Goal: Task Accomplishment & Management: Manage account settings

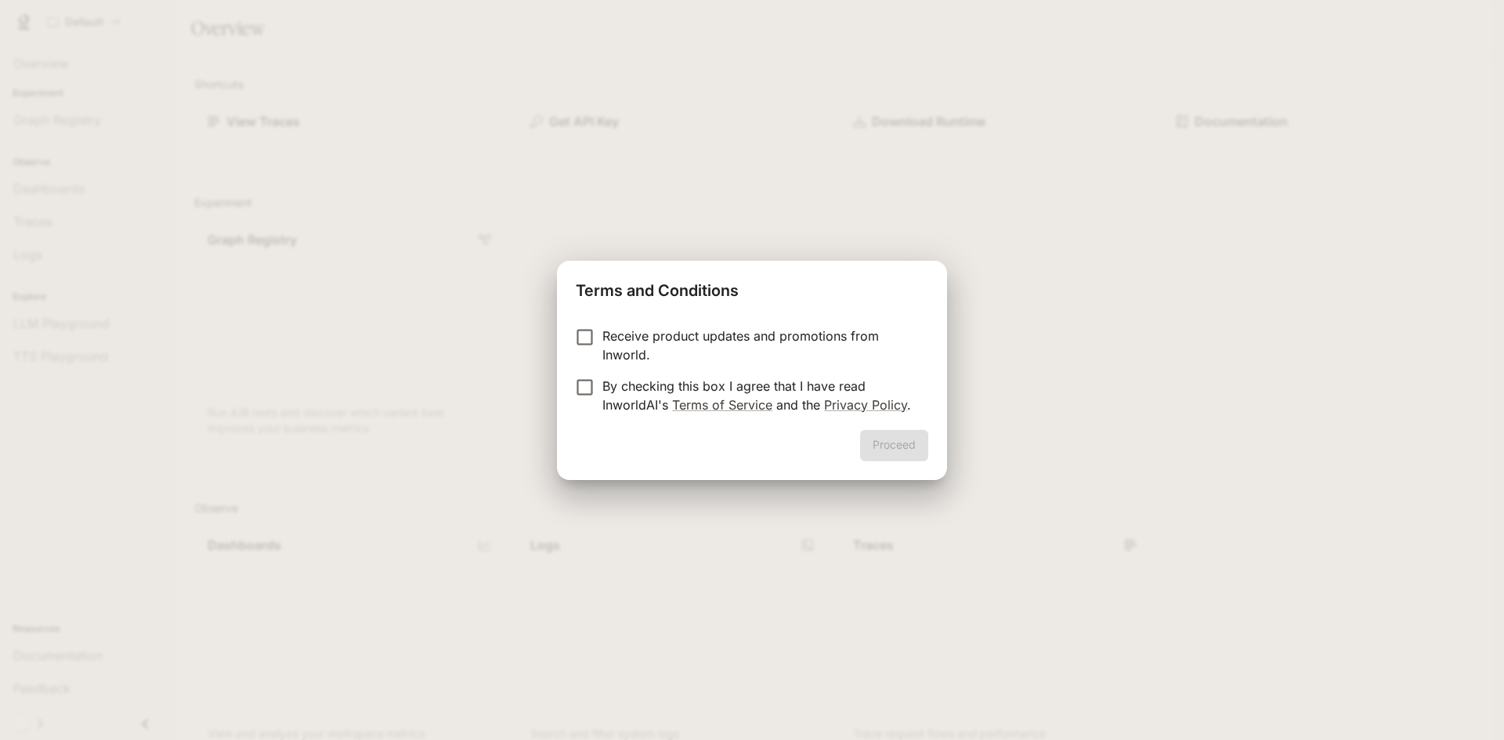
click at [613, 340] on p "Receive product updates and promotions from Inworld." at bounding box center [758, 346] width 313 height 38
click at [607, 389] on p "By checking this box I agree that I have read InworldAI's Terms of Service and …" at bounding box center [758, 396] width 313 height 38
click at [884, 445] on button "Proceed" at bounding box center [894, 445] width 68 height 31
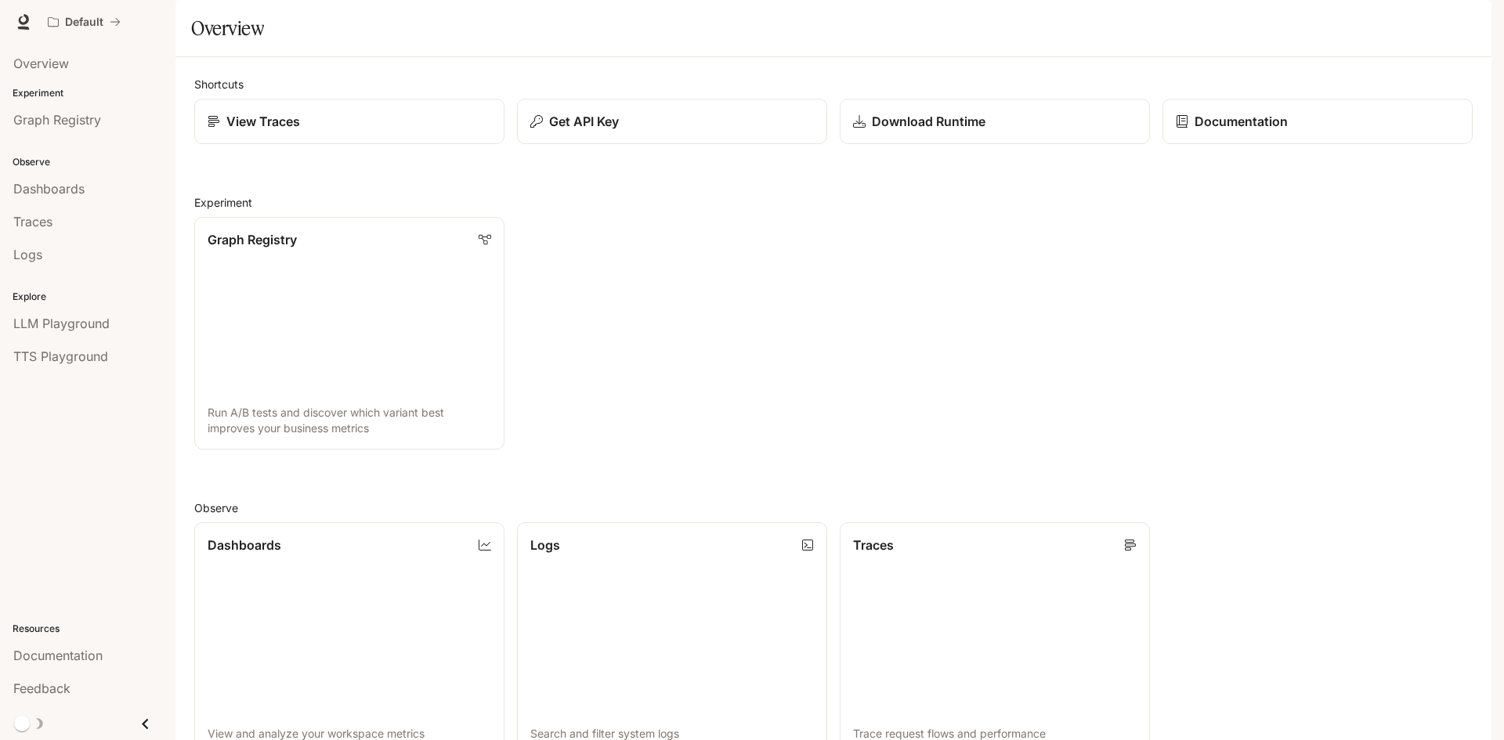
click at [1477, 21] on img "button" at bounding box center [1470, 22] width 22 height 22
click at [1130, 240] on div at bounding box center [752, 370] width 1504 height 740
click at [352, 352] on link "Graph Registry Run A/B tests and discover which variant best improves your busi…" at bounding box center [349, 333] width 313 height 235
click at [363, 131] on div "View Traces" at bounding box center [350, 121] width 284 height 19
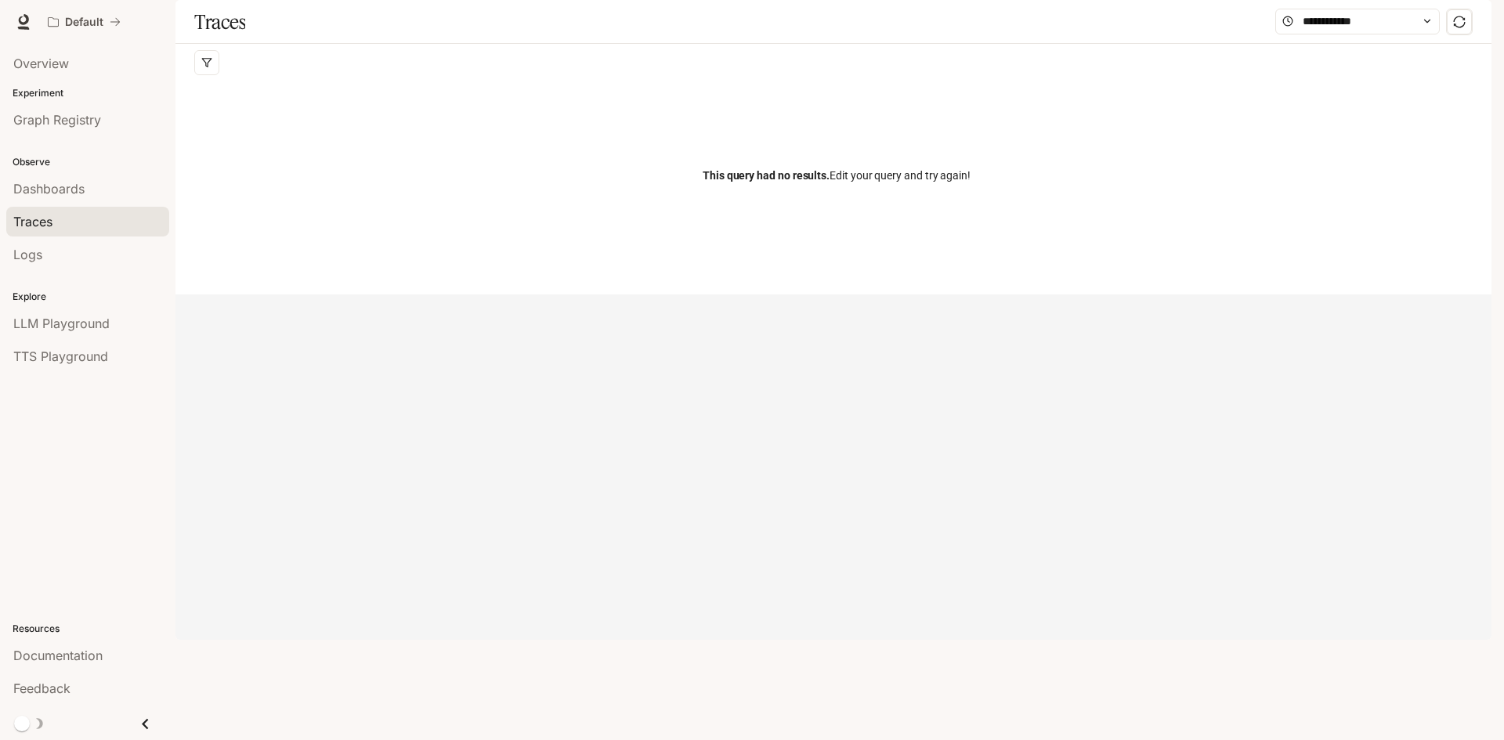
click at [1476, 20] on img "button" at bounding box center [1470, 22] width 22 height 22
click at [1336, 124] on span "Billing" at bounding box center [1371, 116] width 202 height 16
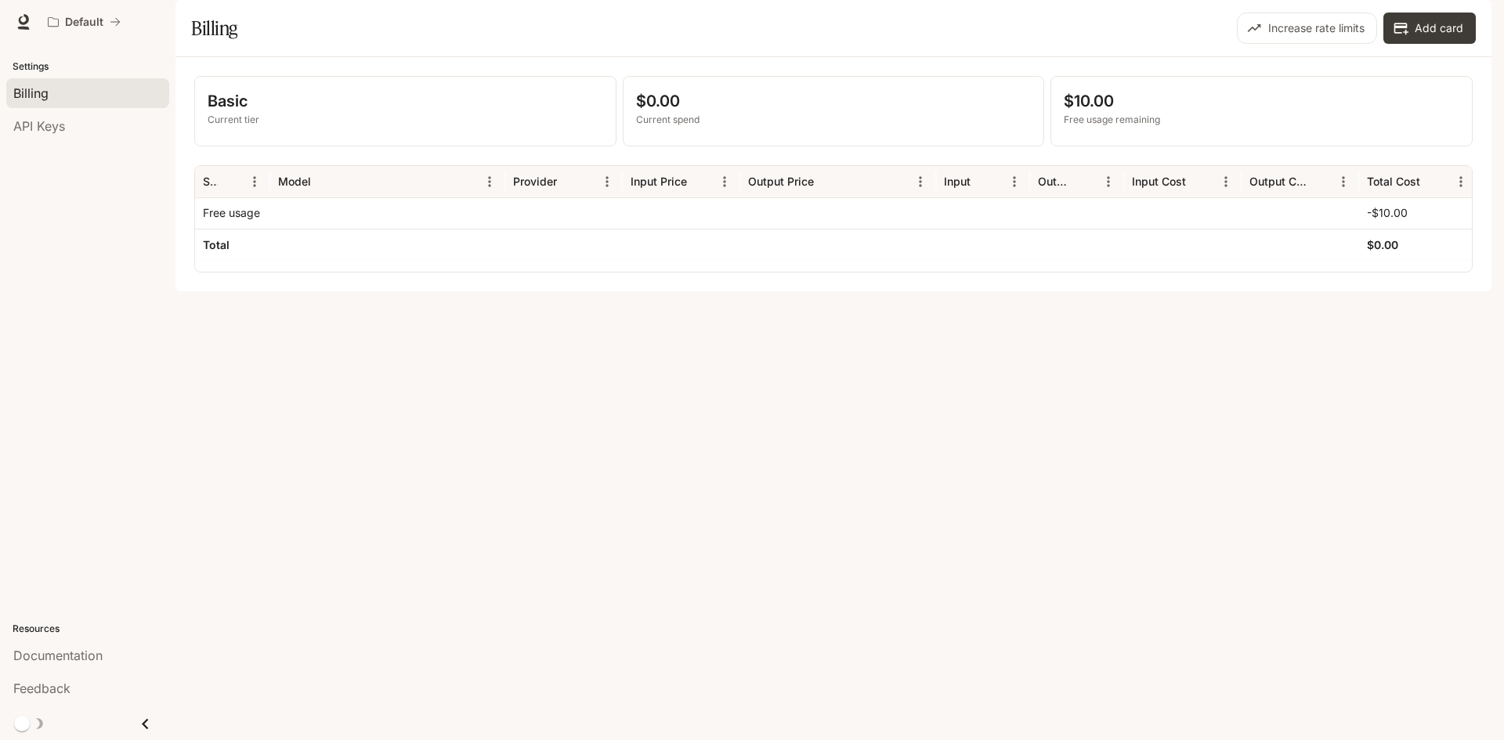
click at [1101, 127] on p "Free usage remaining" at bounding box center [1262, 120] width 396 height 14
click at [790, 146] on div "$0.00 Current spend" at bounding box center [834, 111] width 421 height 69
click at [941, 113] on p "$0.00" at bounding box center [834, 100] width 396 height 23
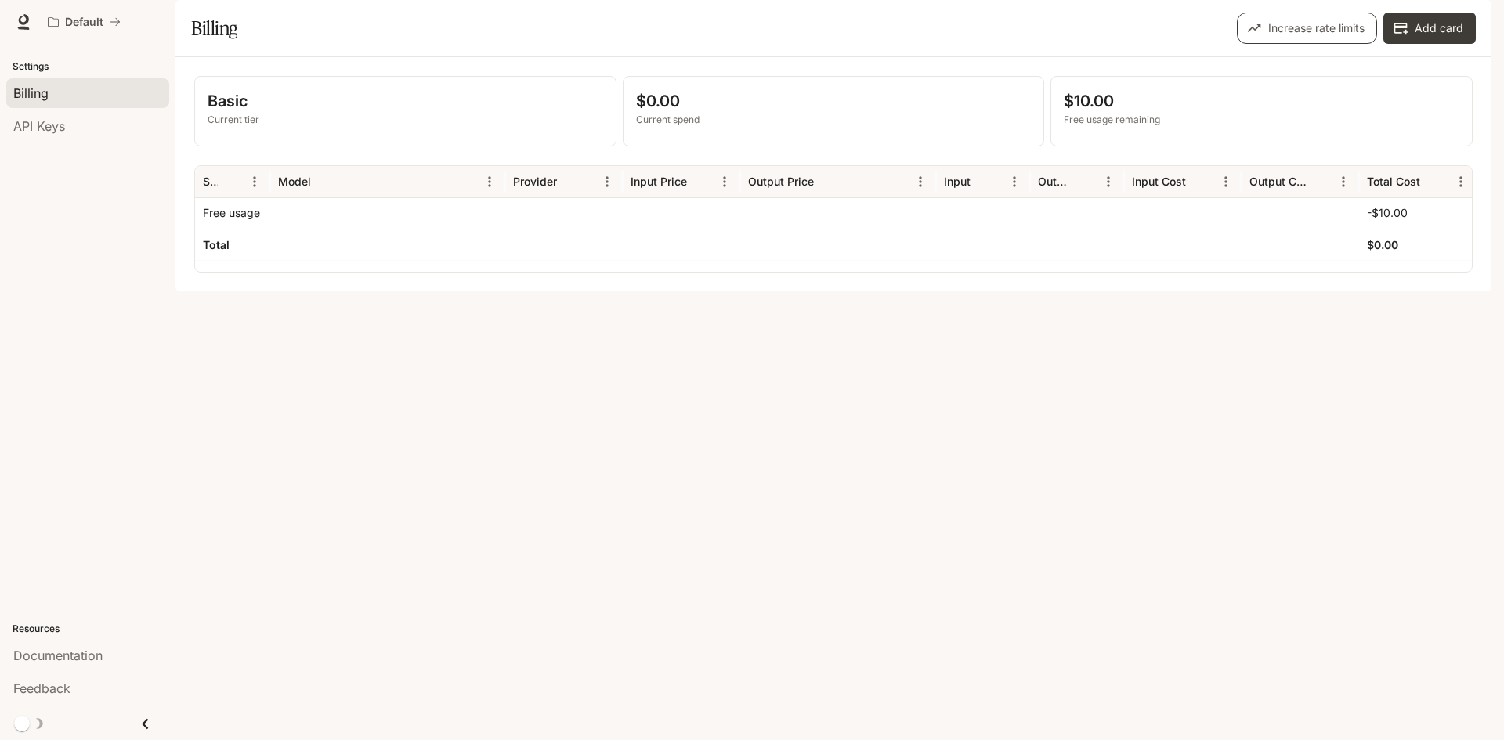
click at [1355, 44] on button "Increase rate limits" at bounding box center [1307, 28] width 140 height 31
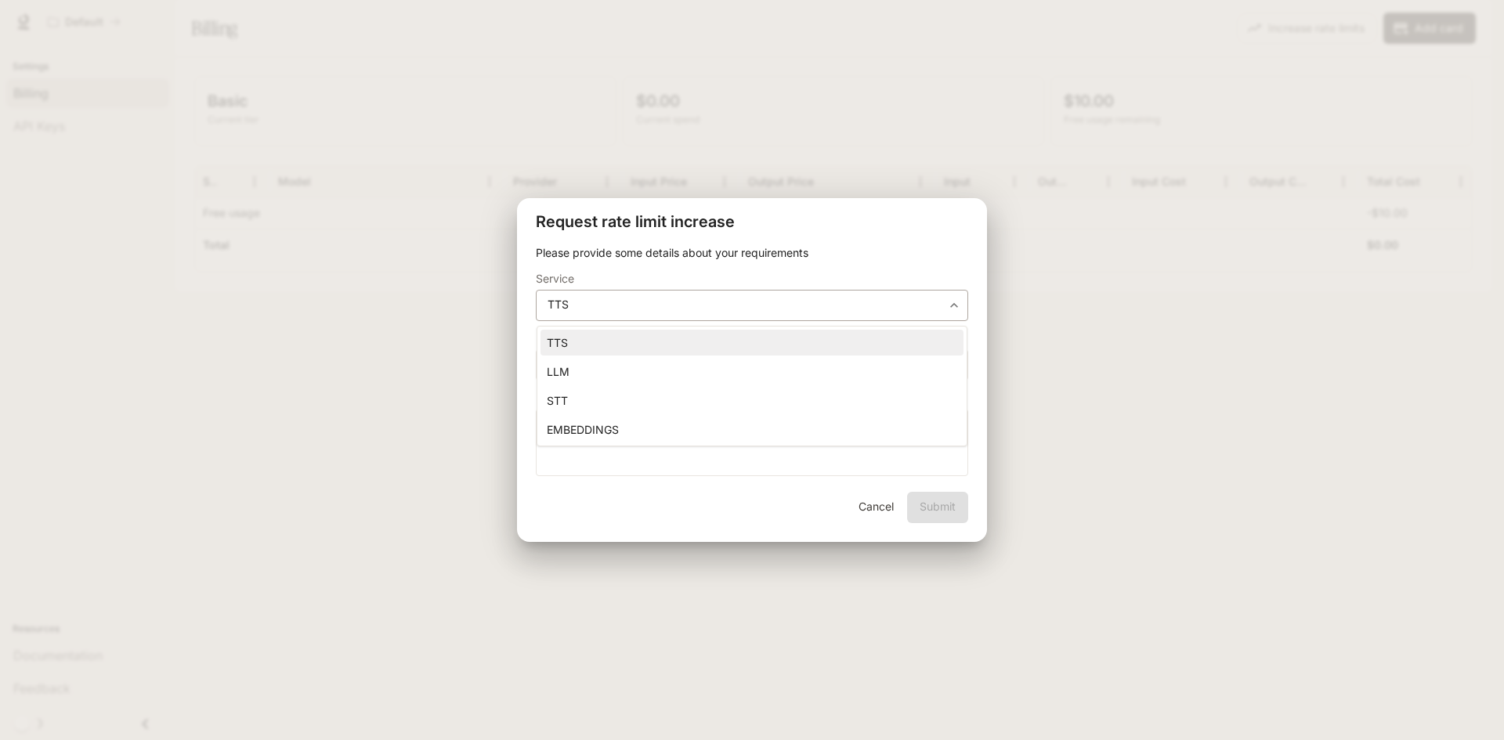
click at [679, 310] on body "**********" at bounding box center [752, 370] width 1504 height 740
click at [679, 310] on div at bounding box center [752, 370] width 1504 height 740
click at [891, 509] on button "Cancel" at bounding box center [876, 507] width 50 height 31
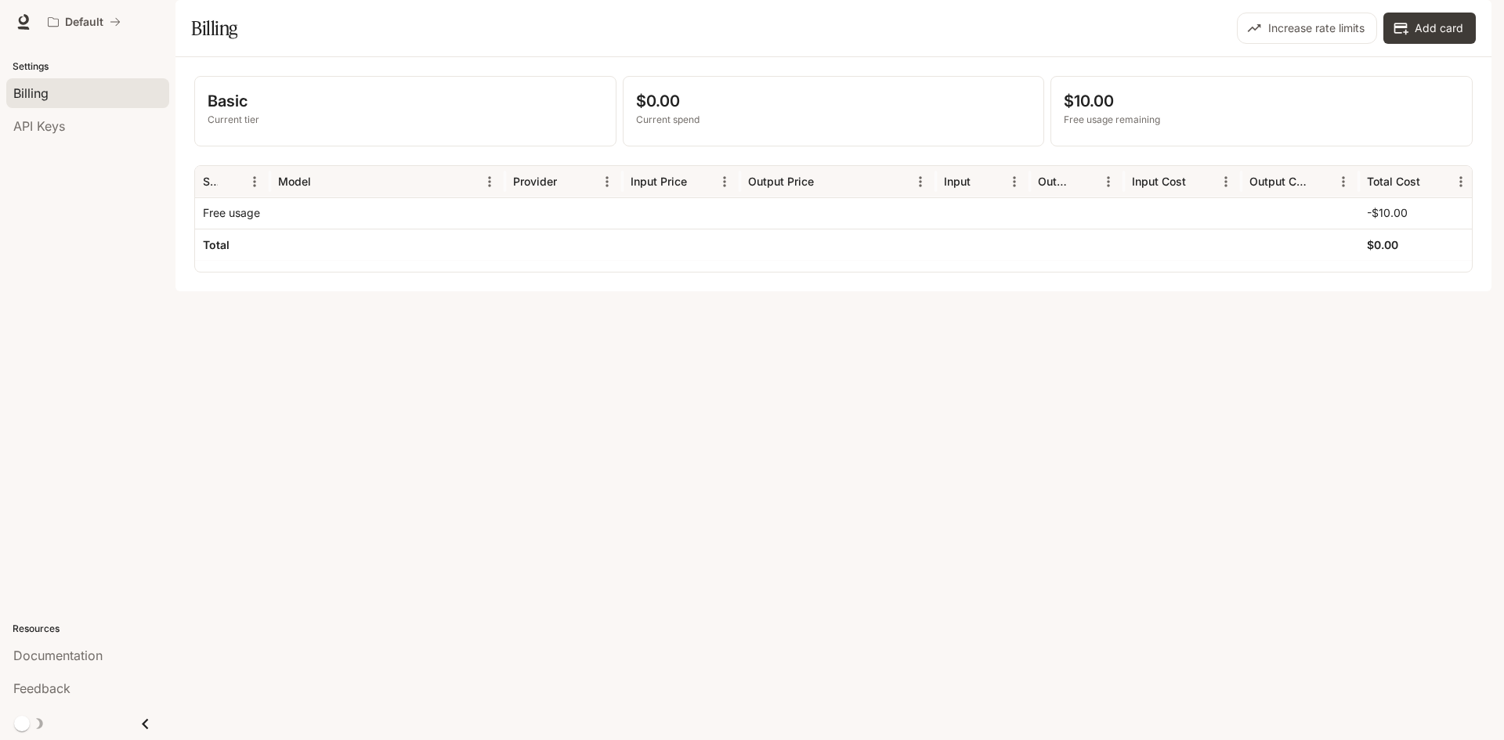
click at [1433, 19] on span "Documentation" at bounding box center [1397, 23] width 78 height 20
